Goal: Information Seeking & Learning: Learn about a topic

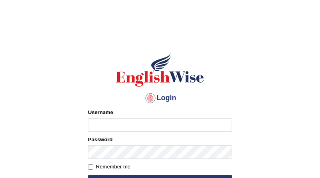
click at [102, 123] on input "Username" at bounding box center [160, 125] width 144 height 14
type input "Gurmeet01"
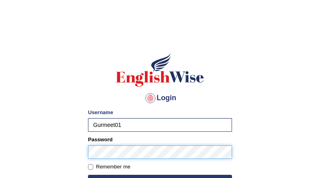
click at [88, 175] on button "Login" at bounding box center [160, 181] width 144 height 12
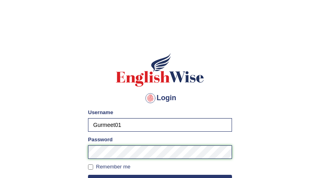
scroll to position [54, 0]
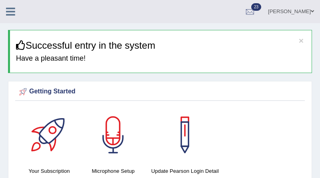
click at [12, 12] on icon at bounding box center [10, 11] width 9 height 10
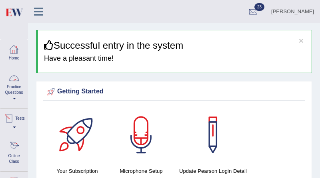
click at [19, 148] on div at bounding box center [14, 147] width 12 height 12
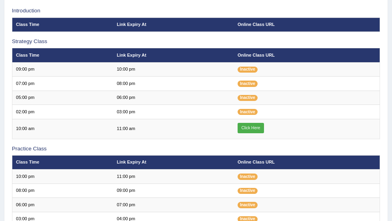
scroll to position [129, 0]
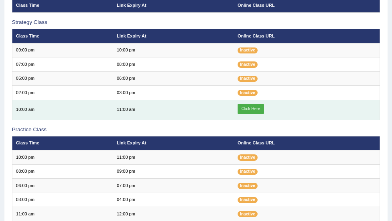
click at [251, 111] on link "Click Here" at bounding box center [250, 109] width 26 height 10
